Goal: Information Seeking & Learning: Learn about a topic

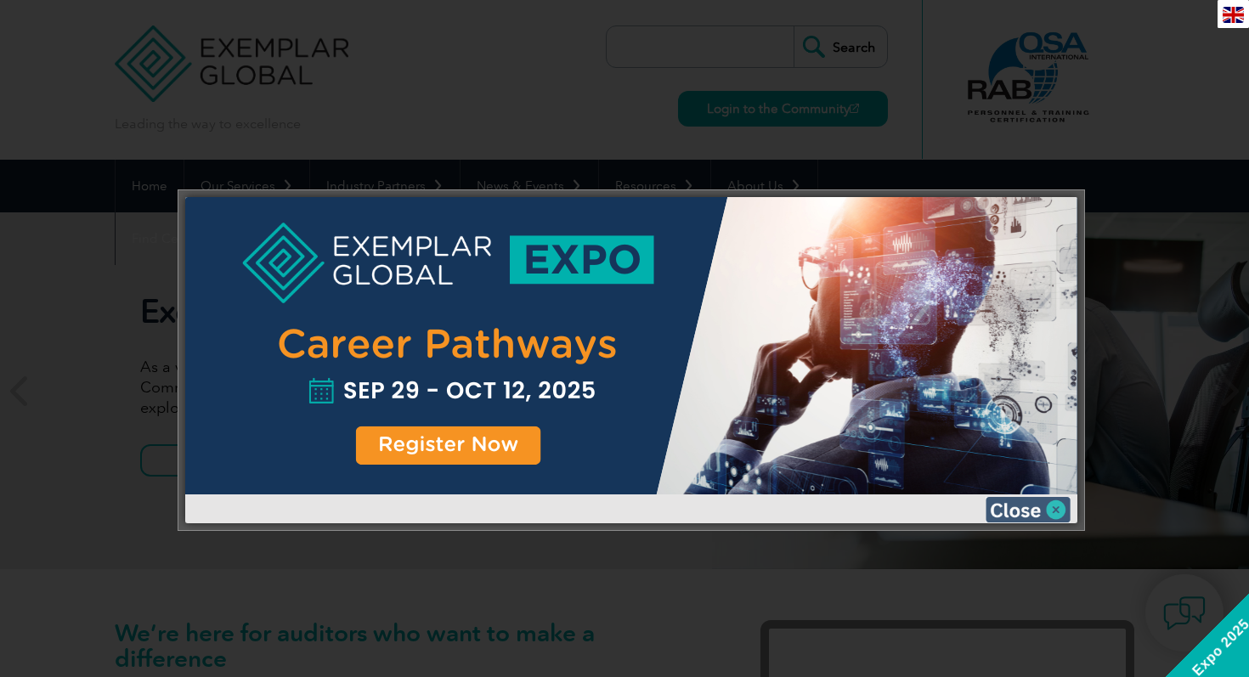
click at [1020, 505] on img at bounding box center [1028, 509] width 85 height 25
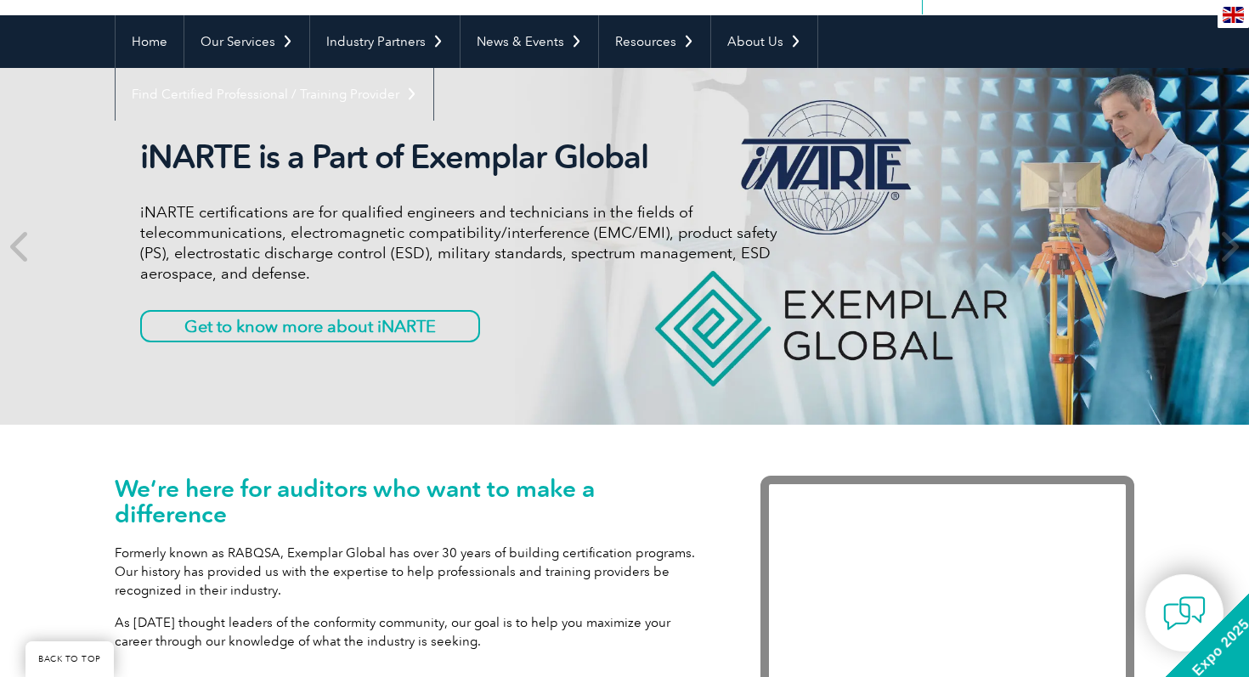
scroll to position [102, 0]
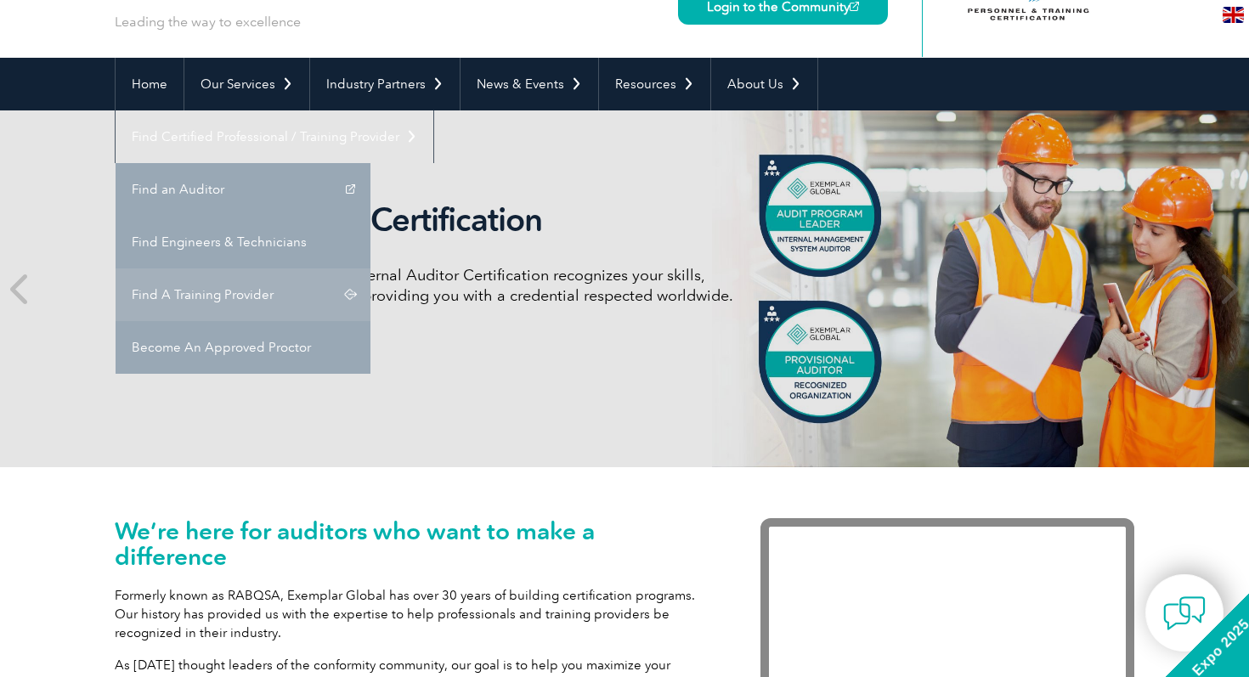
click at [371, 269] on link "Find A Training Provider" at bounding box center [243, 295] width 255 height 53
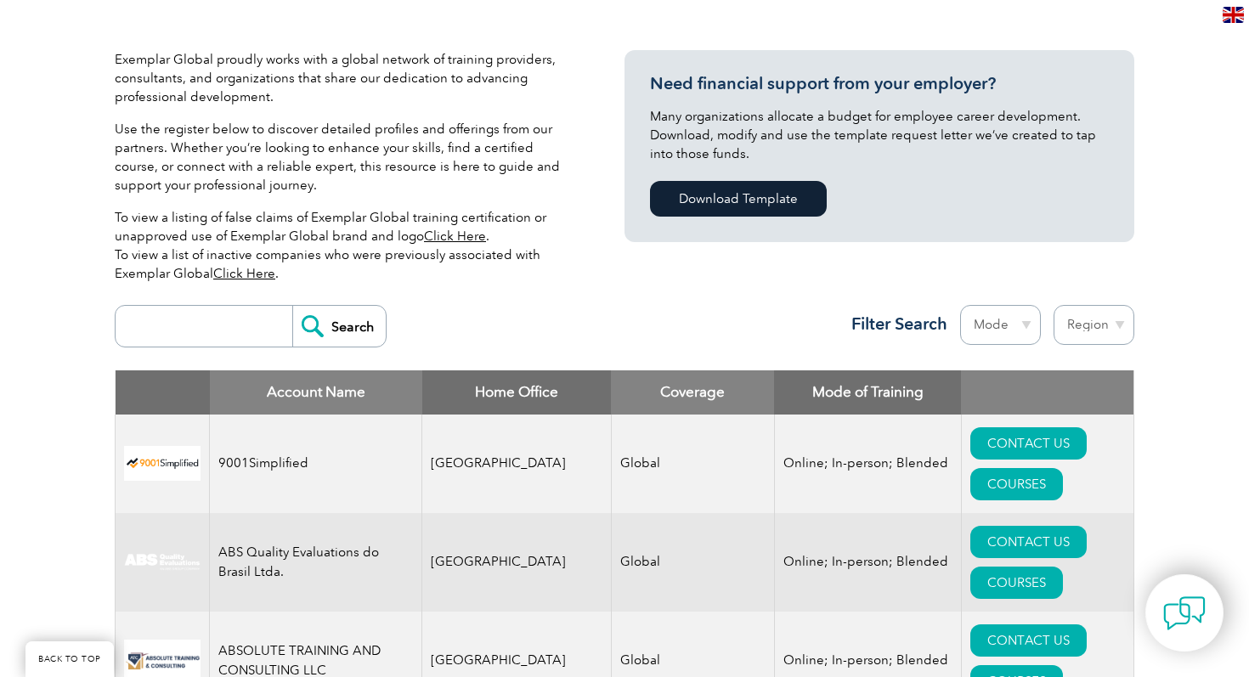
scroll to position [377, 0]
click at [235, 338] on input "search" at bounding box center [208, 325] width 168 height 41
type input "SQC"
click at [324, 327] on input "Search" at bounding box center [338, 325] width 93 height 41
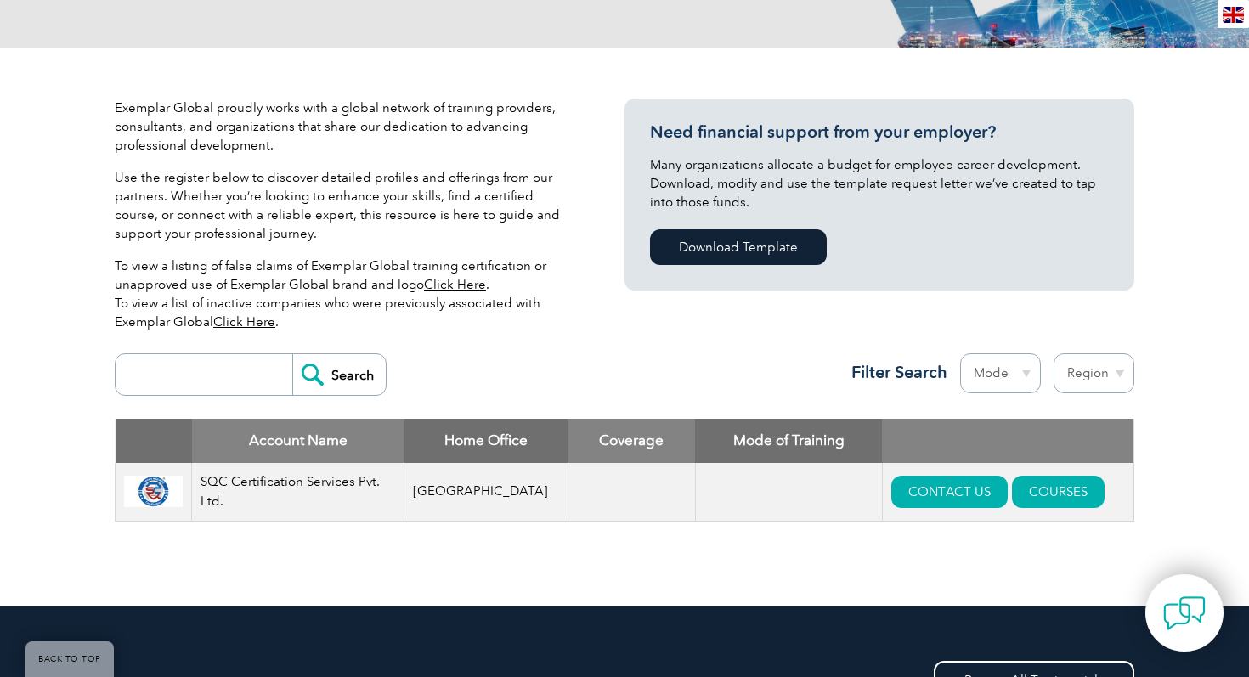
scroll to position [396, 0]
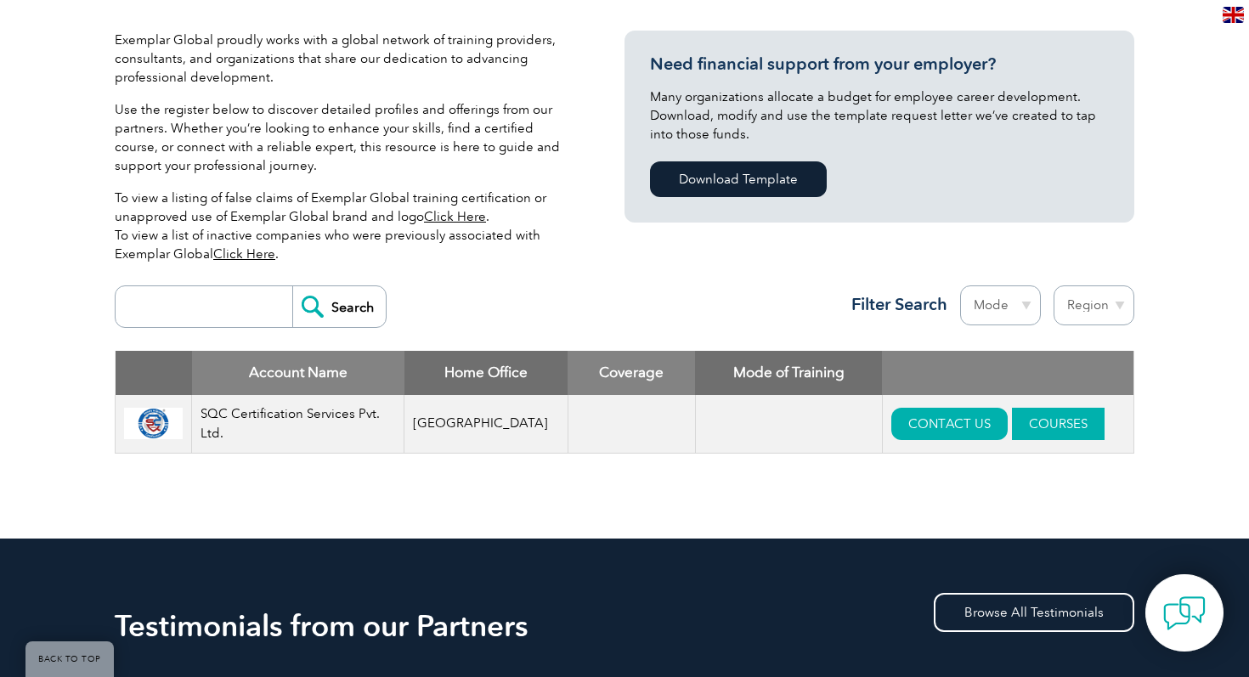
click at [1031, 418] on link "COURSES" at bounding box center [1058, 424] width 93 height 32
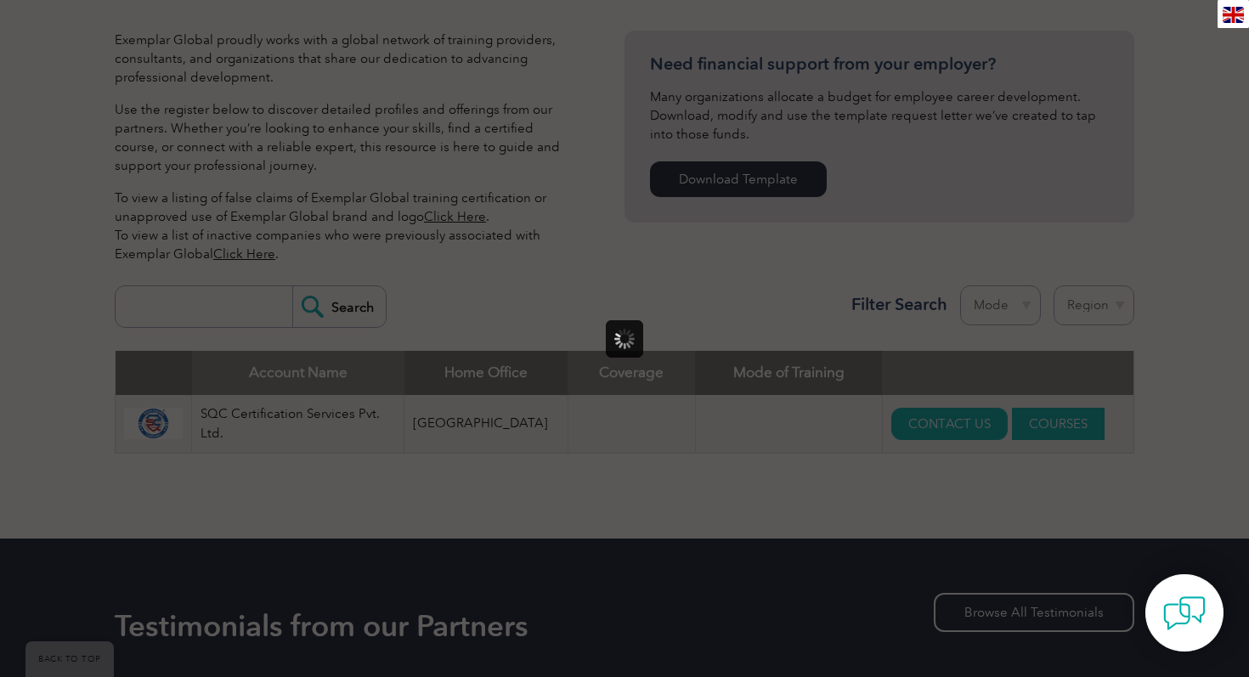
scroll to position [0, 0]
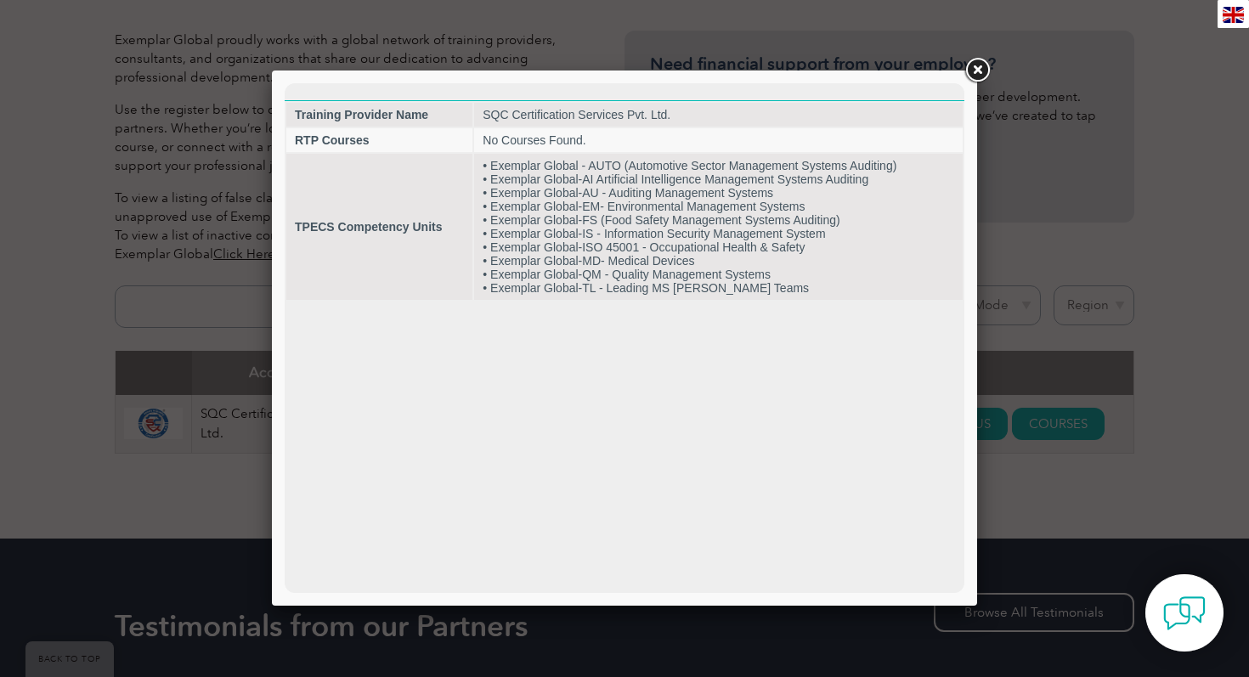
click at [977, 73] on link at bounding box center [977, 70] width 31 height 31
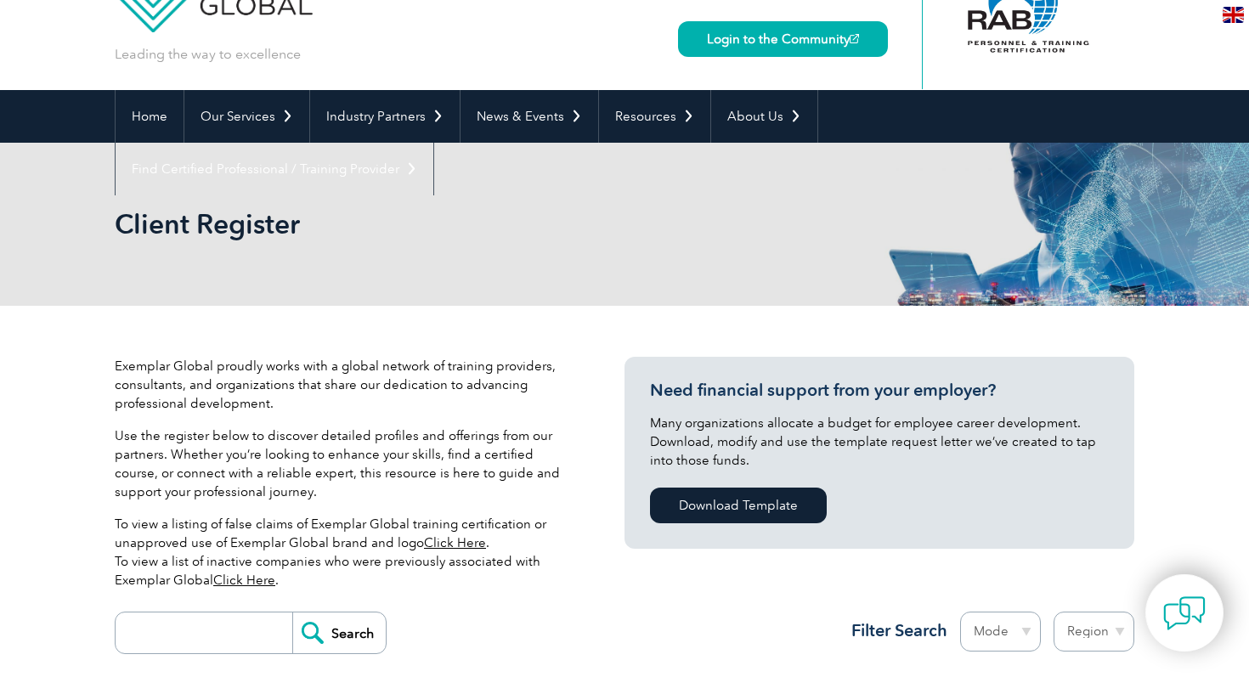
scroll to position [73, 0]
